Goal: Task Accomplishment & Management: Use online tool/utility

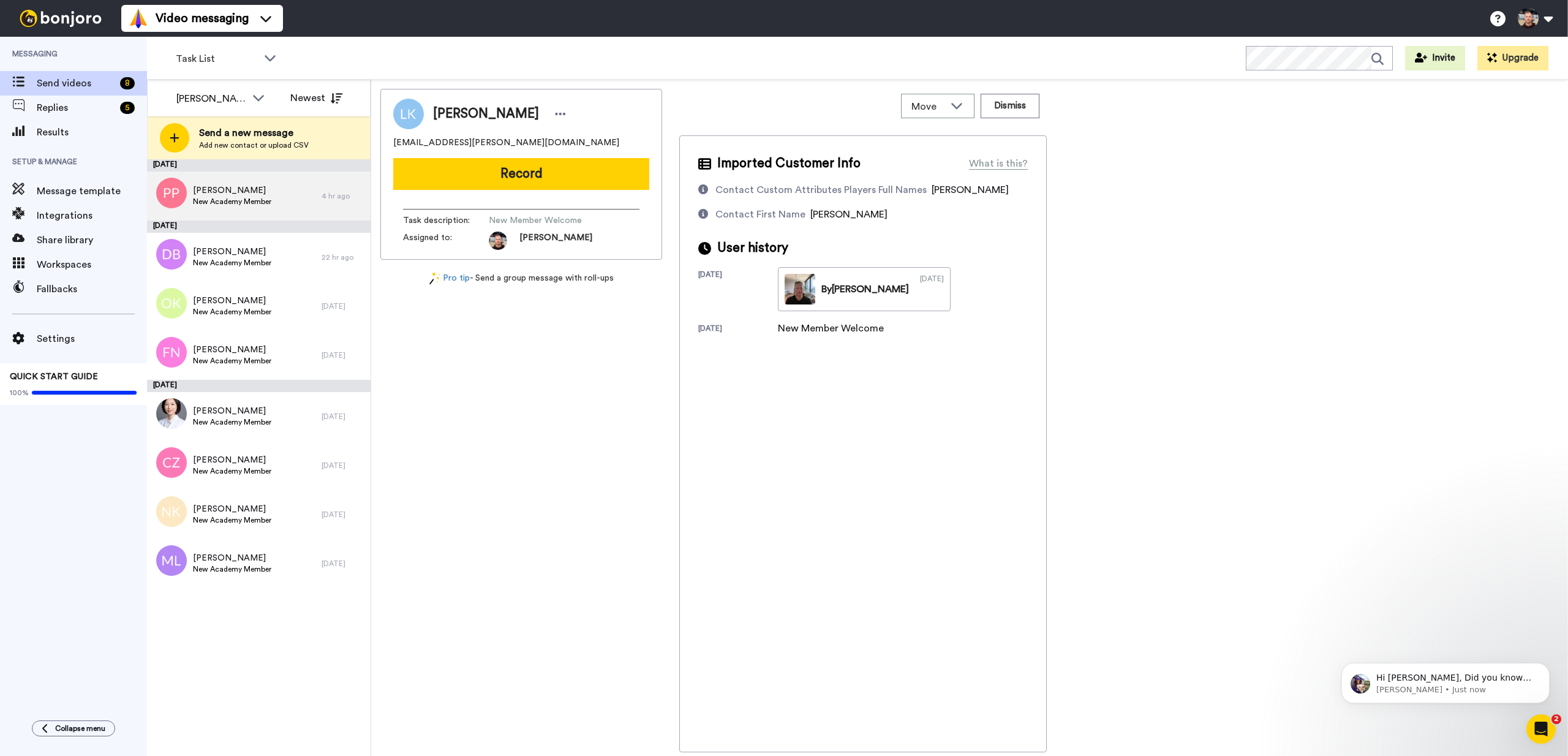
click at [228, 173] on div "[PERSON_NAME] Pan New Academy Member" at bounding box center [234, 196] width 174 height 49
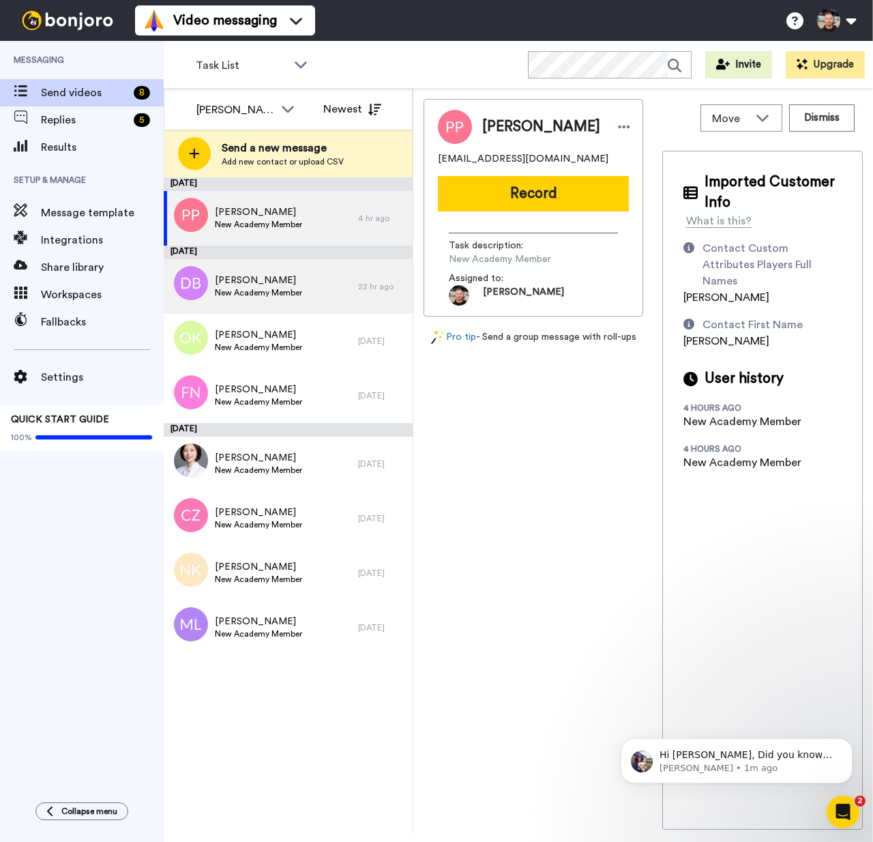
click at [270, 288] on span "New Academy Member" at bounding box center [258, 292] width 87 height 11
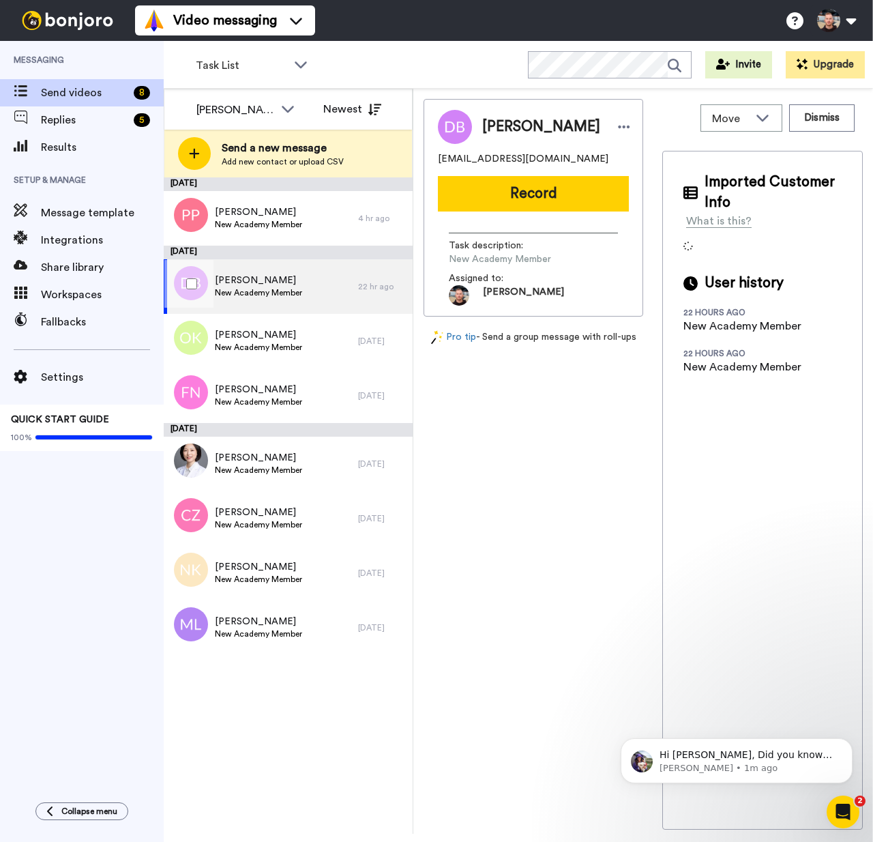
click at [318, 303] on div "[PERSON_NAME] New Academy Member" at bounding box center [261, 286] width 194 height 55
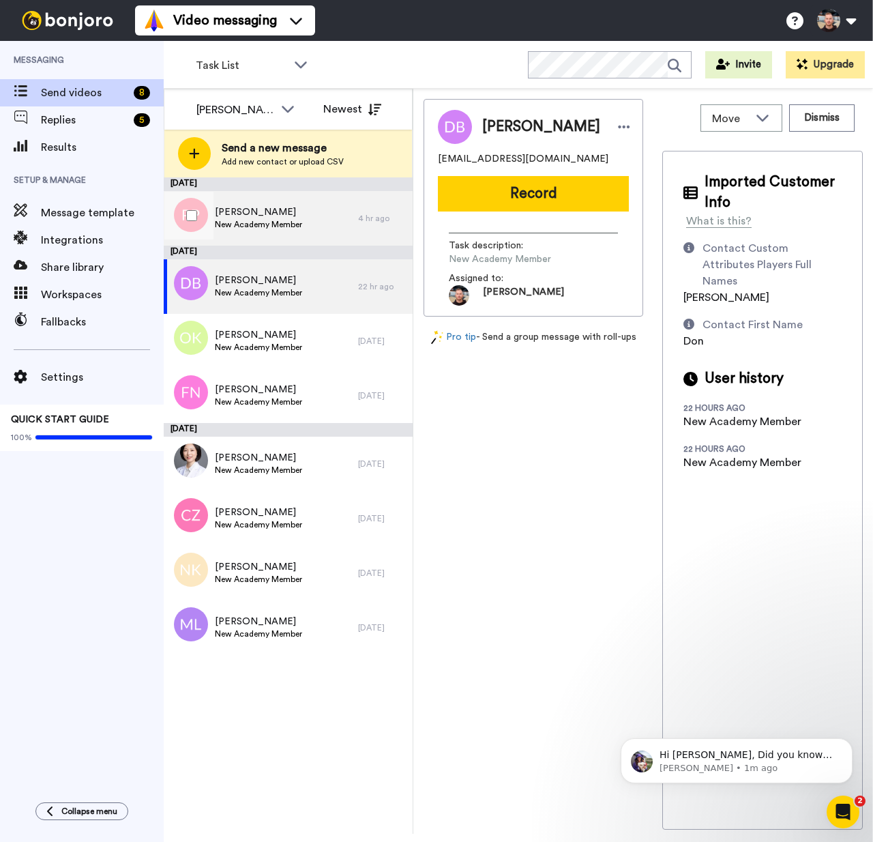
click at [278, 210] on span "[PERSON_NAME]" at bounding box center [258, 212] width 87 height 14
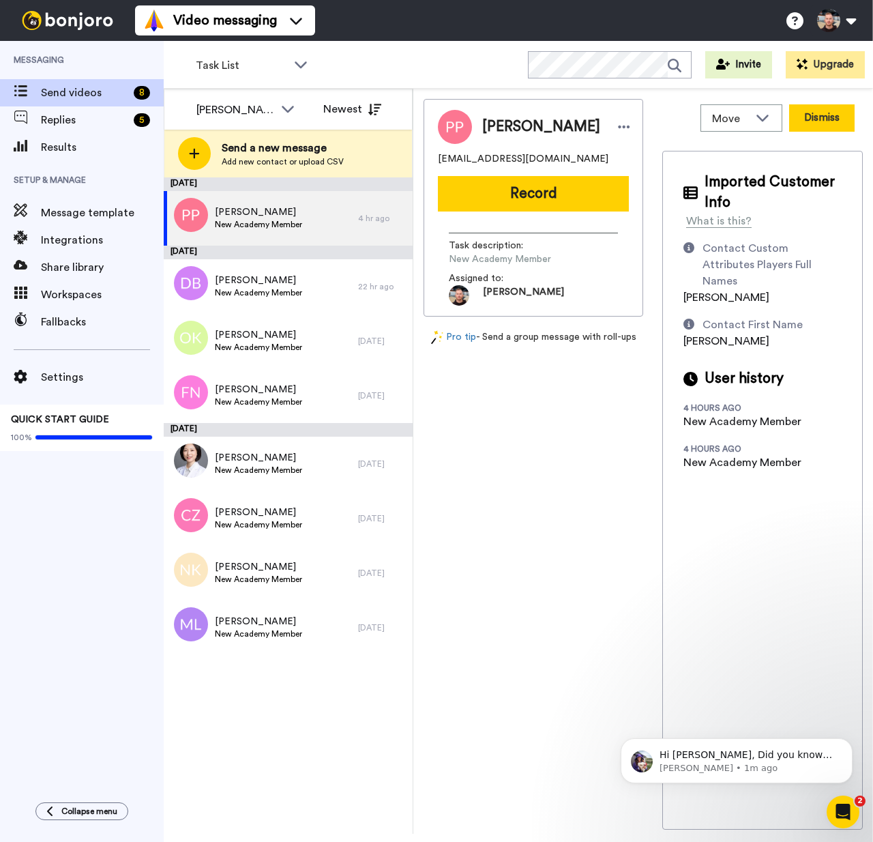
click at [832, 116] on button "Dismiss" at bounding box center [821, 117] width 65 height 27
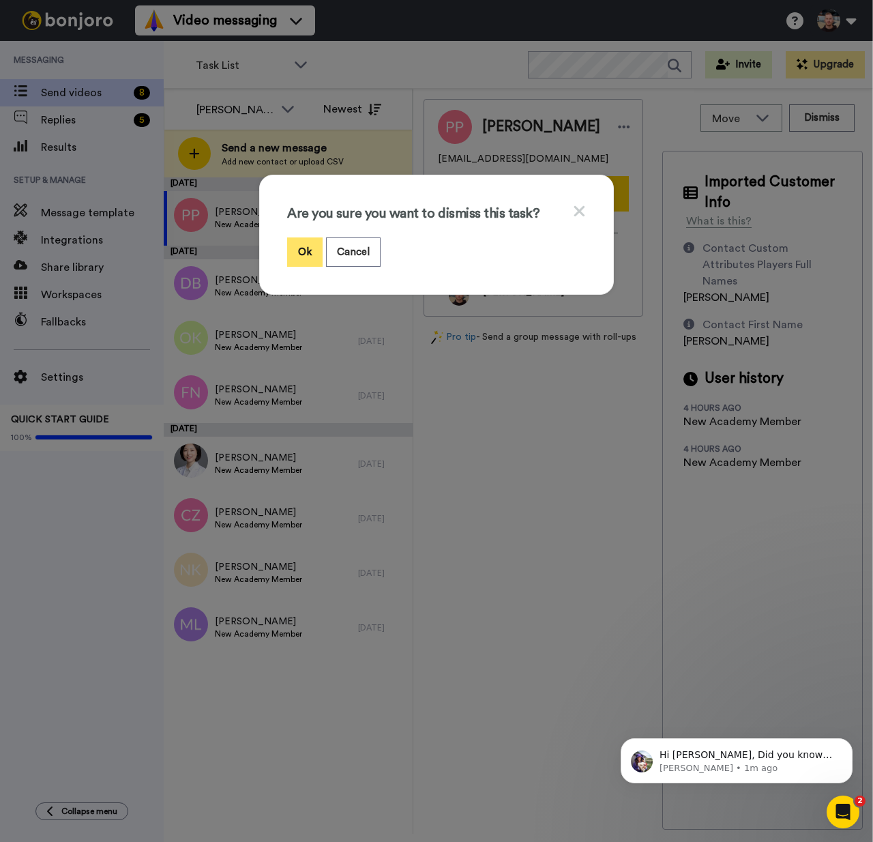
click at [299, 250] on button "Ok" at bounding box center [304, 251] width 35 height 29
